Goal: Transaction & Acquisition: Purchase product/service

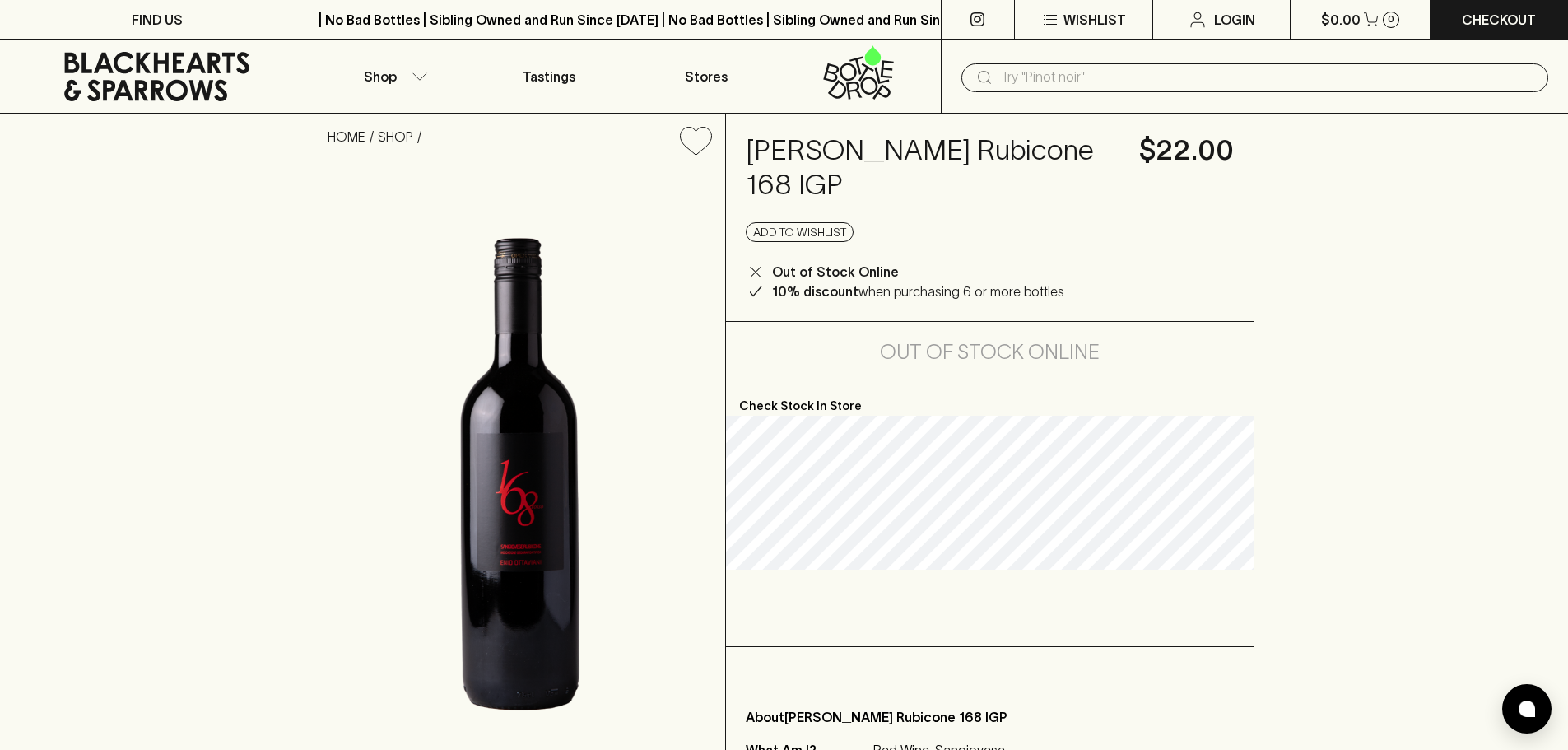
drag, startPoint x: 746, startPoint y: 152, endPoint x: 975, endPoint y: 208, distance: 235.7
click at [975, 208] on div "Enio Ottaviani Sangiovese Rubicone 168 IGP $22.00 Add to wishlist Out of Stock …" at bounding box center [989, 217] width 528 height 207
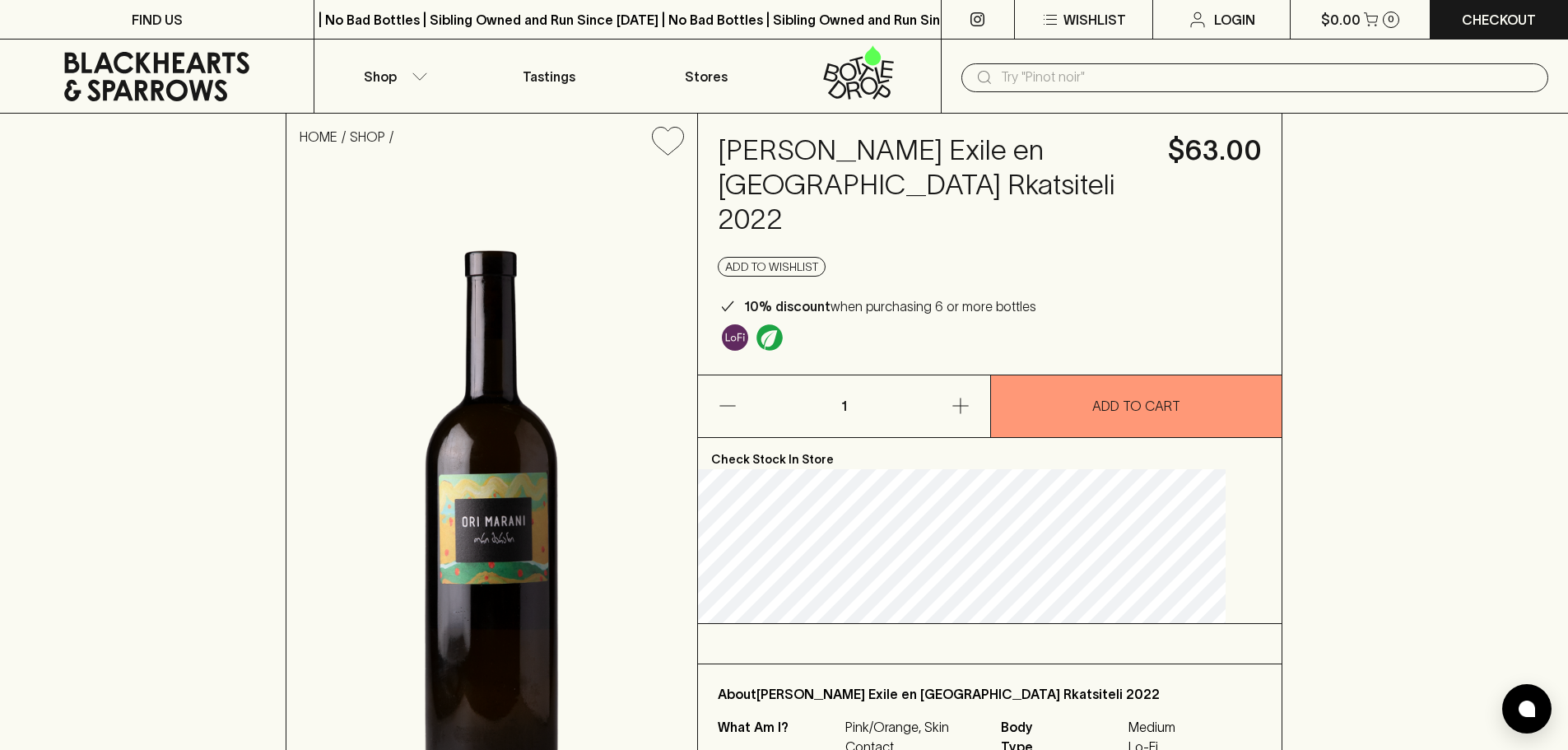
click at [1053, 77] on input "text" at bounding box center [1268, 77] width 534 height 26
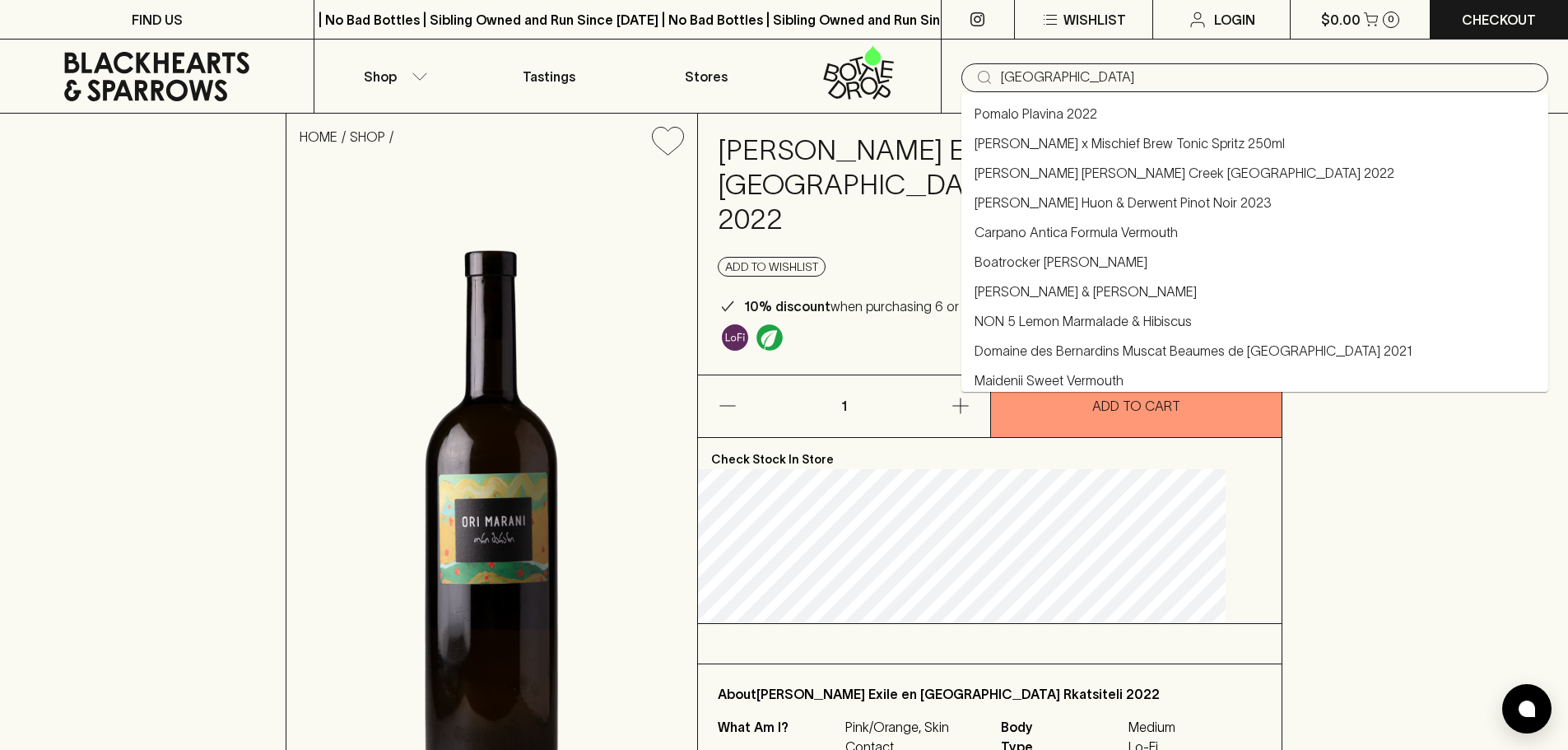
type input "[GEOGRAPHIC_DATA]"
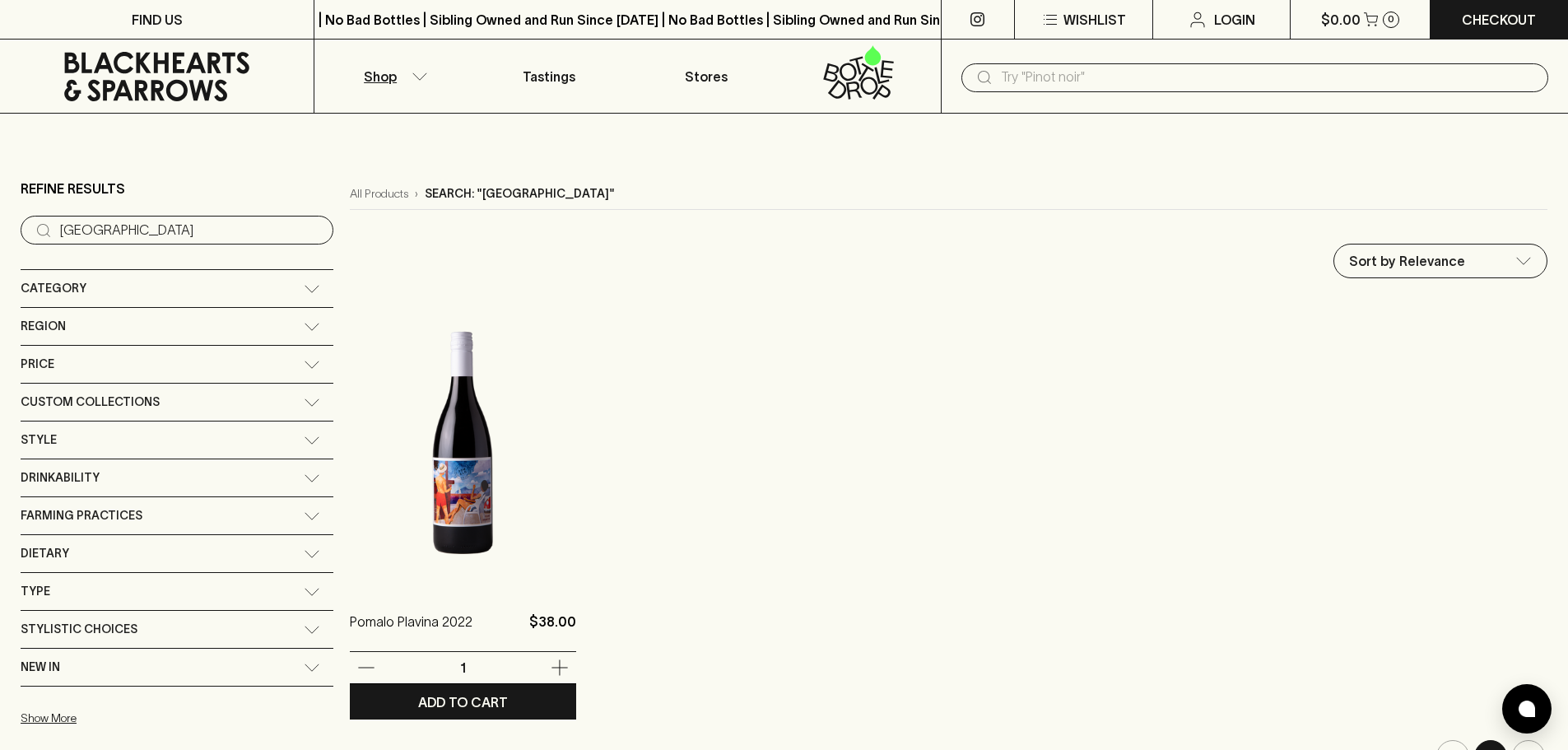
click at [388, 424] on img at bounding box center [463, 443] width 227 height 288
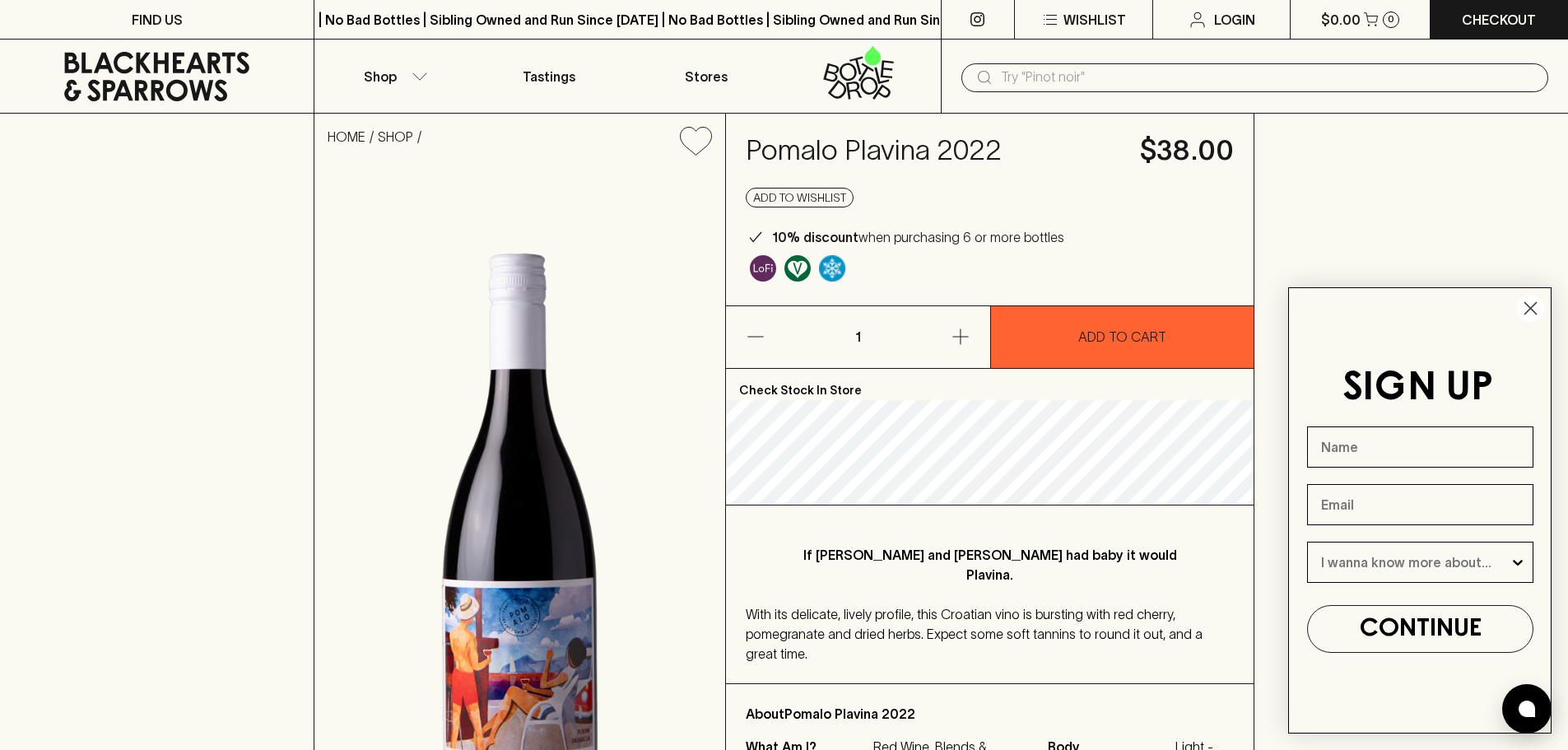
drag, startPoint x: 929, startPoint y: 504, endPoint x: 974, endPoint y: 591, distance: 97.9
click at [973, 590] on div "If [PERSON_NAME] and [PERSON_NAME] had baby it would Plavina. With its delicate…" at bounding box center [989, 595] width 528 height 177
drag, startPoint x: 977, startPoint y: 612, endPoint x: 987, endPoint y: 648, distance: 37.4
click at [987, 648] on div "If [PERSON_NAME] and [PERSON_NAME] had baby it would Plavina. With its delicate…" at bounding box center [989, 595] width 528 height 177
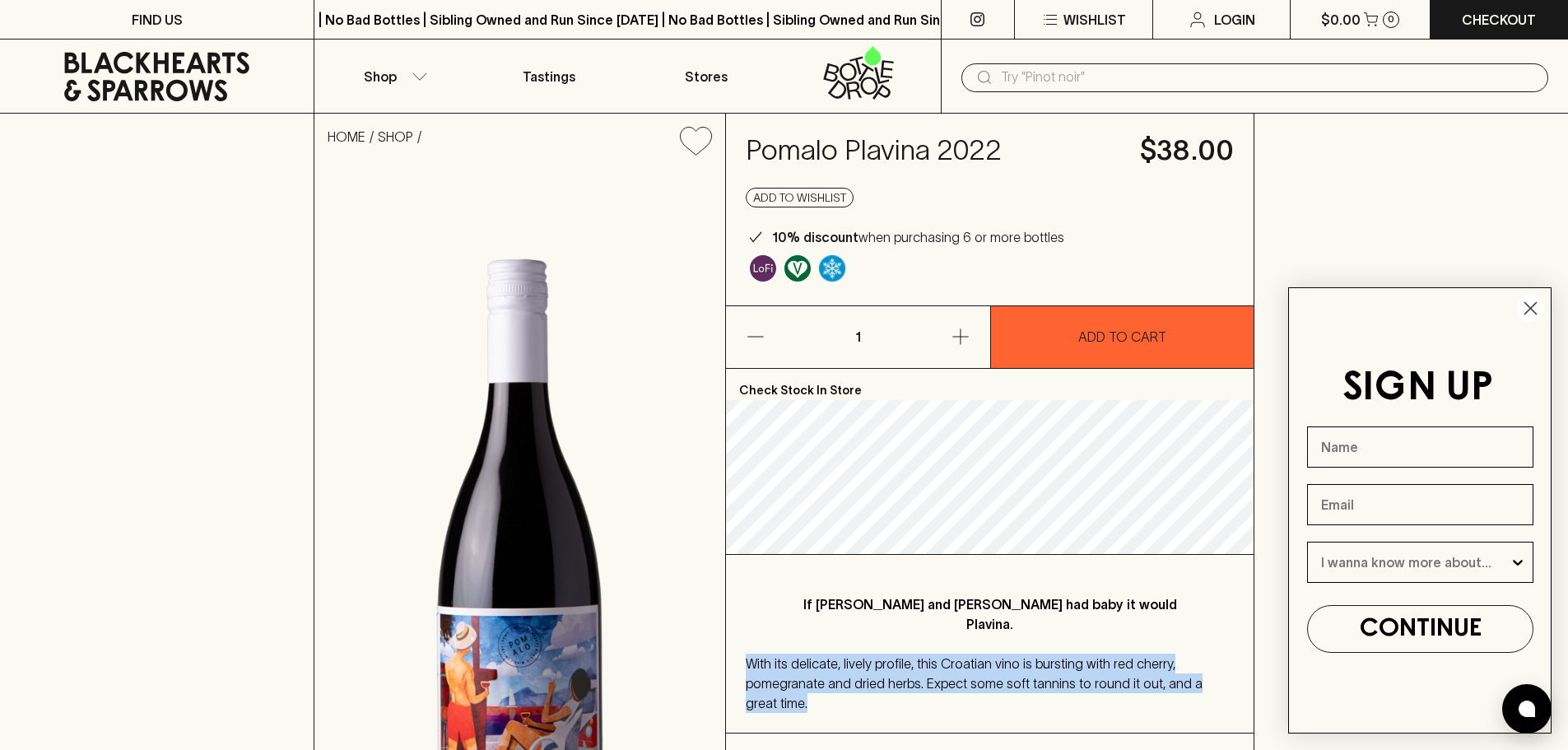
drag, startPoint x: 987, startPoint y: 648, endPoint x: 753, endPoint y: 631, distance: 234.6
click at [753, 631] on div "If [PERSON_NAME] and [PERSON_NAME] had baby it would Plavina. With its delicate…" at bounding box center [989, 644] width 528 height 177
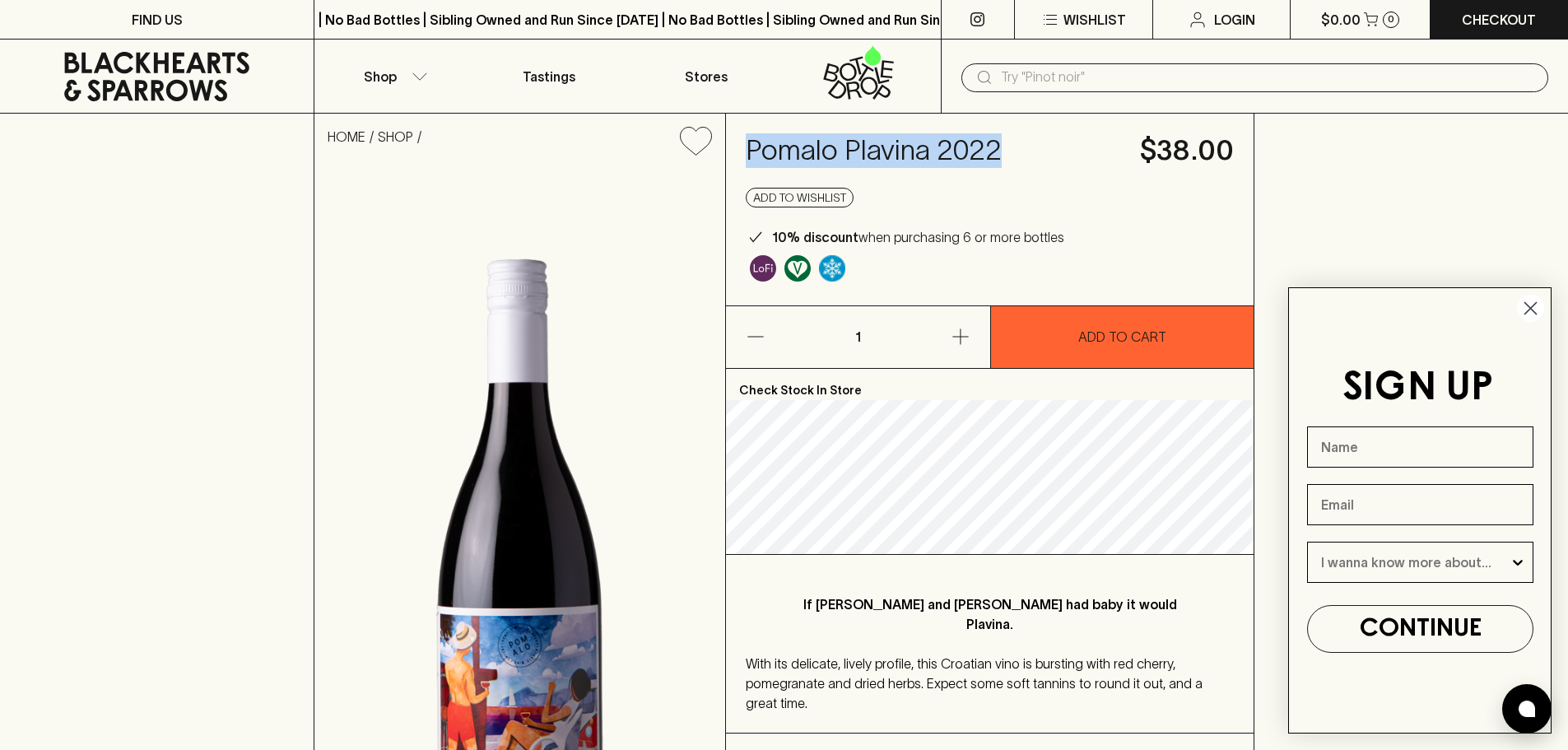
drag, startPoint x: 748, startPoint y: 141, endPoint x: 1031, endPoint y: 141, distance: 283.0
click at [1031, 141] on h4 "Pomalo Plavina 2022" at bounding box center [932, 150] width 375 height 34
click at [415, 82] on button "Shop" at bounding box center [392, 76] width 156 height 73
